Goal: Information Seeking & Learning: Find specific fact

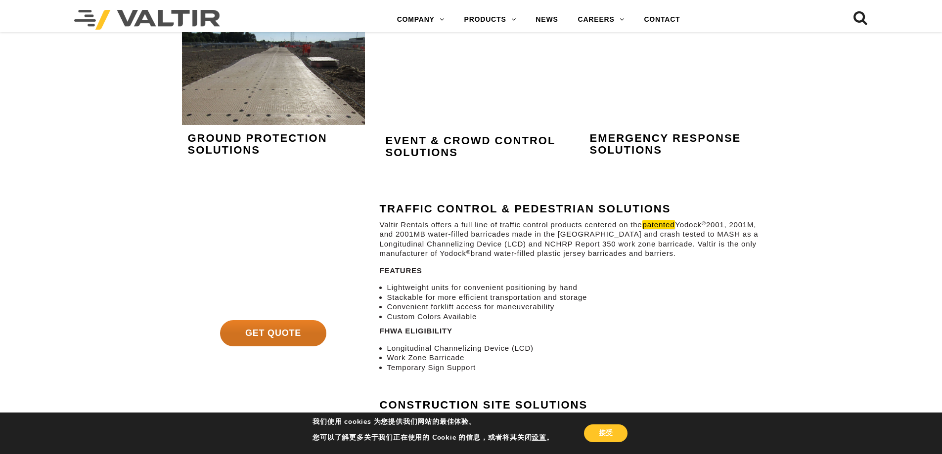
scroll to position [1119, 0]
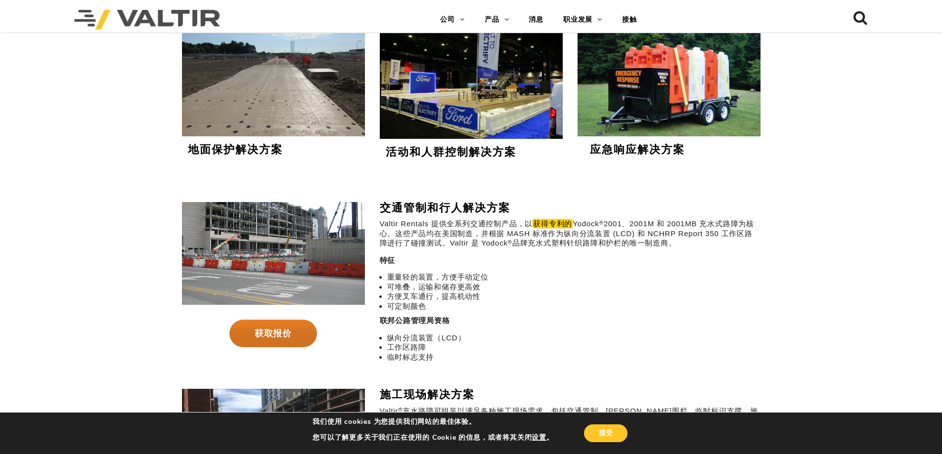
click at [230, 240] on img at bounding box center [273, 253] width 183 height 103
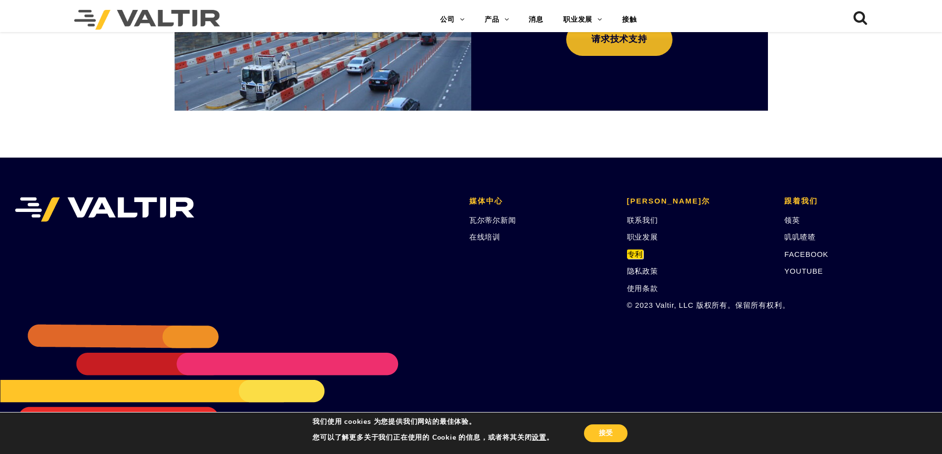
scroll to position [2921, 0]
click at [638, 258] on font "专利" at bounding box center [635, 254] width 16 height 8
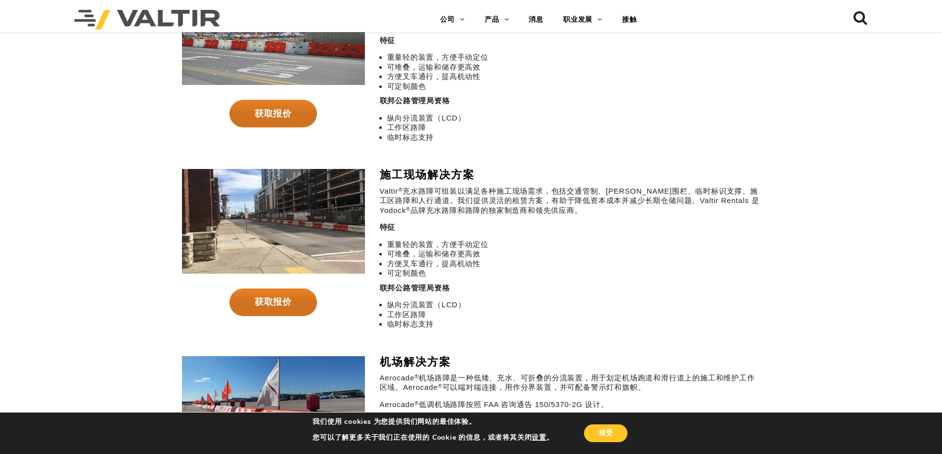
scroll to position [1092, 0]
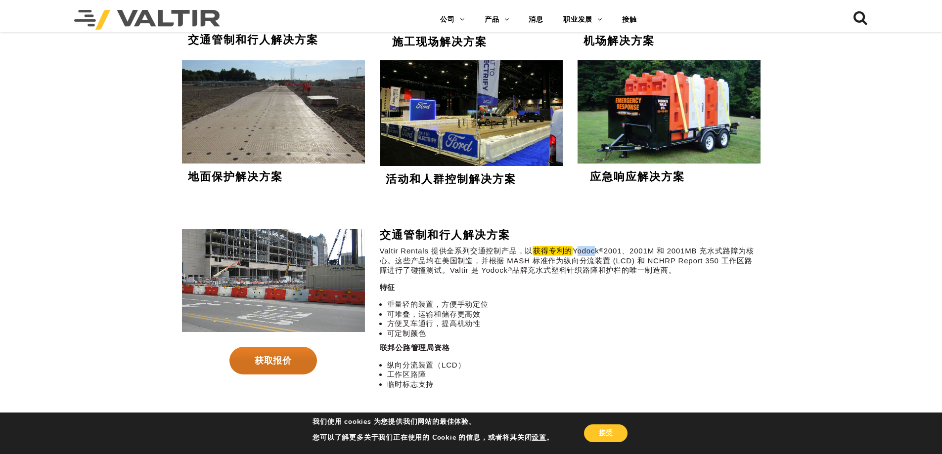
drag, startPoint x: 576, startPoint y: 251, endPoint x: 597, endPoint y: 254, distance: 20.5
click at [597, 254] on font "Yodock" at bounding box center [585, 251] width 26 height 8
drag, startPoint x: 573, startPoint y: 257, endPoint x: 602, endPoint y: 259, distance: 28.2
click at [602, 259] on p "Valtir Rentals 提供全系列交通控制产品，以 获得专利的 Yodock ® 2001、2001M 和 2001MB 充水式路障为核心。这些产品均在…" at bounding box center [570, 260] width 381 height 29
copy font "Yodock"
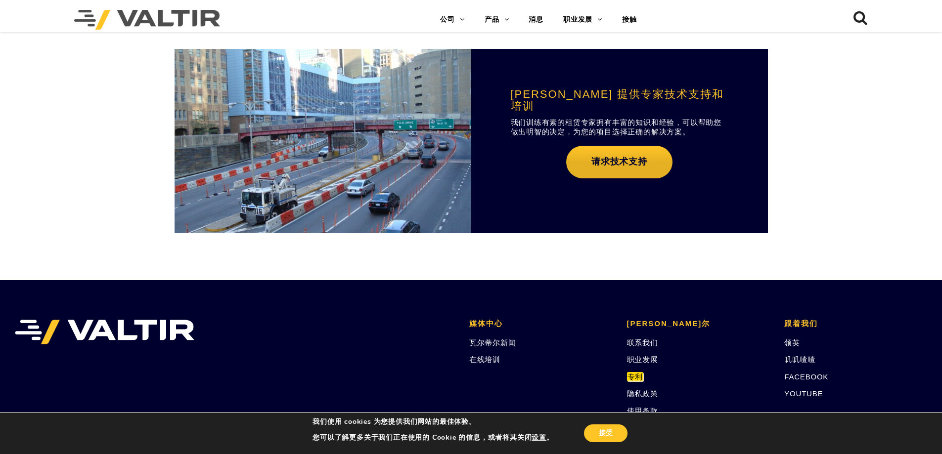
scroll to position [2921, 0]
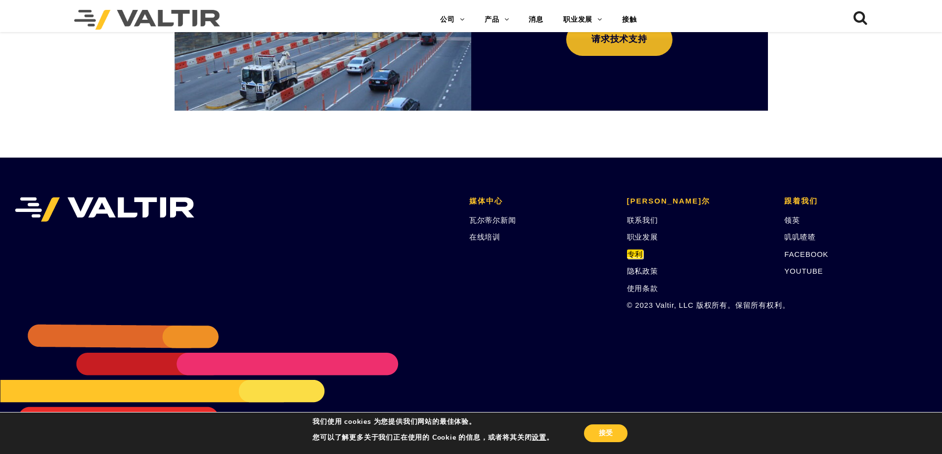
click at [637, 252] on font "专利" at bounding box center [635, 254] width 16 height 8
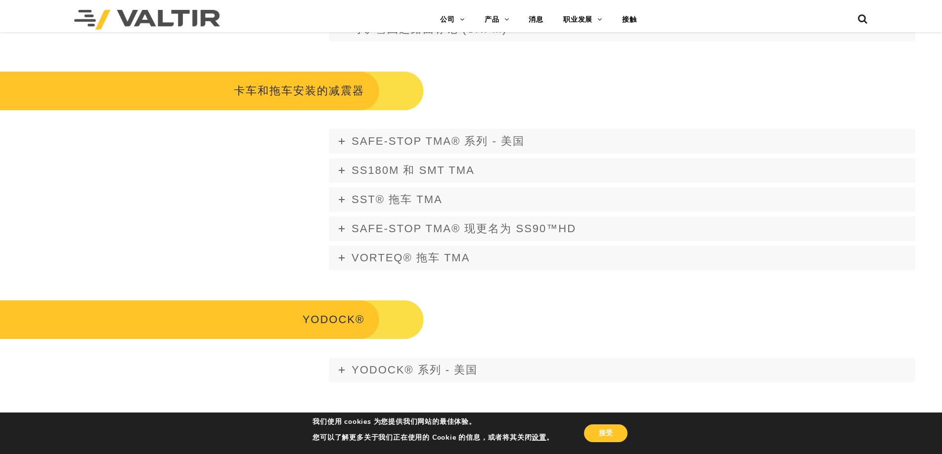
scroll to position [1631, 0]
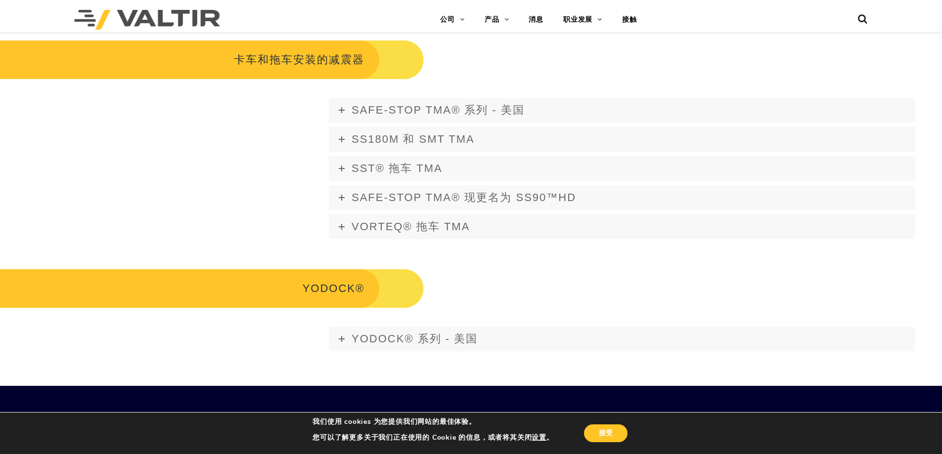
scroll to position [1909, 0]
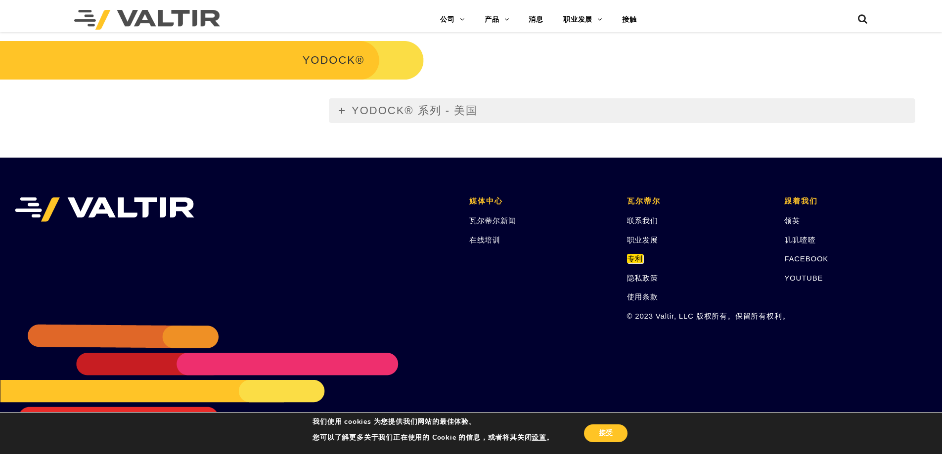
click at [357, 116] on font "YODOCK® 系列 - 美国" at bounding box center [414, 110] width 126 height 12
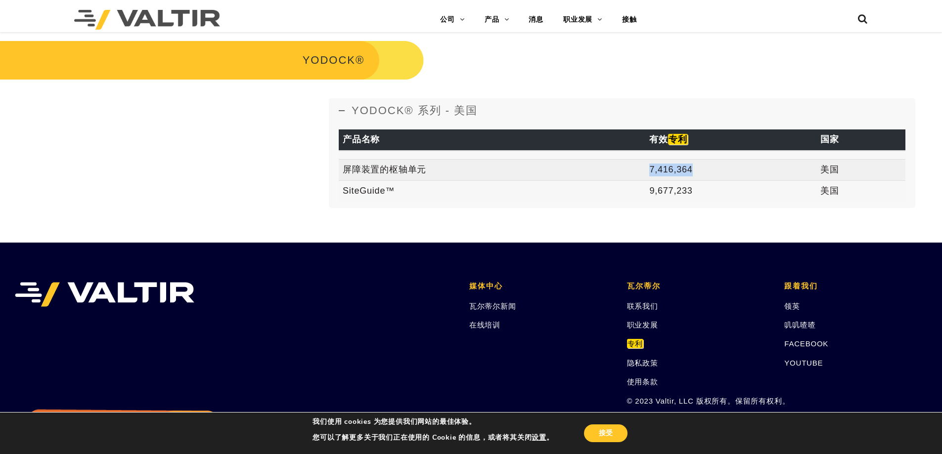
drag, startPoint x: 641, startPoint y: 172, endPoint x: 703, endPoint y: 172, distance: 62.3
click at [703, 172] on tr "屏障装置的枢轴单元 7,416,364 美国" at bounding box center [622, 169] width 566 height 21
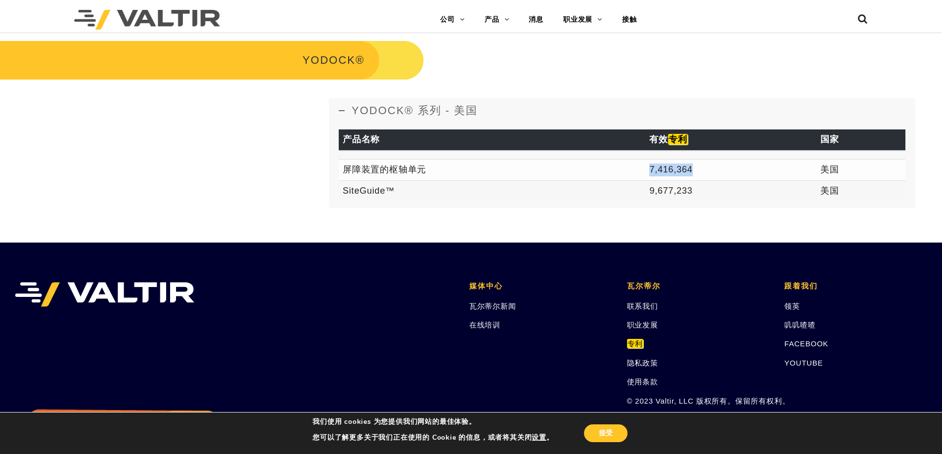
copy tr "屏障装置的枢轴单元 7,416,364"
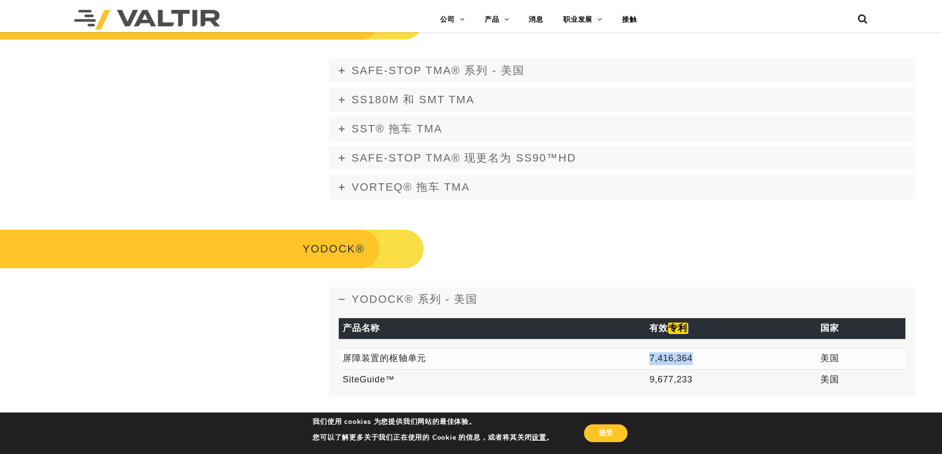
scroll to position [1563, 0]
